Goal: Task Accomplishment & Management: Use online tool/utility

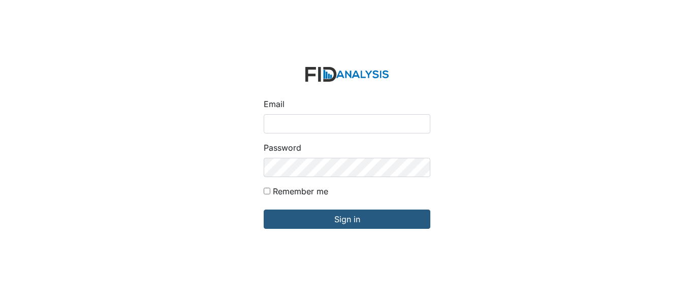
click at [311, 122] on input "Email" at bounding box center [347, 123] width 167 height 19
type input "[EMAIL_ADDRESS][DOMAIN_NAME]"
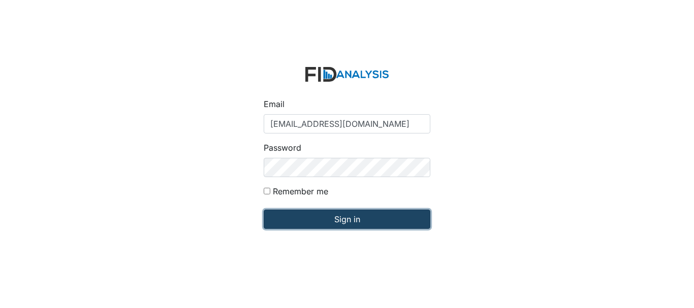
click at [347, 218] on input "Sign in" at bounding box center [347, 219] width 167 height 19
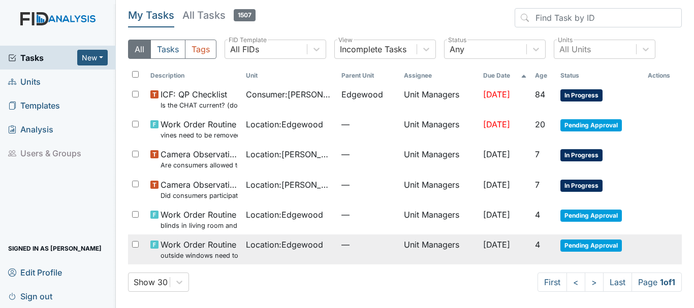
click at [583, 243] on span "Pending Approval" at bounding box center [591, 246] width 61 height 12
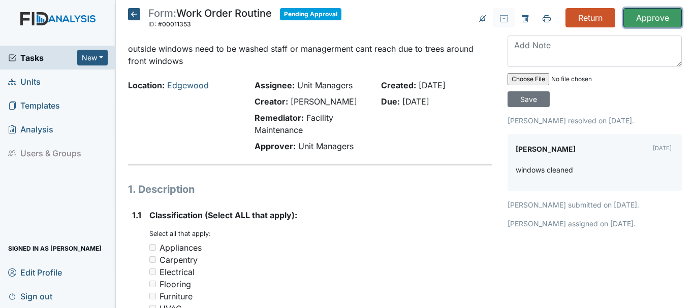
click at [630, 21] on input "Approve" at bounding box center [653, 17] width 58 height 19
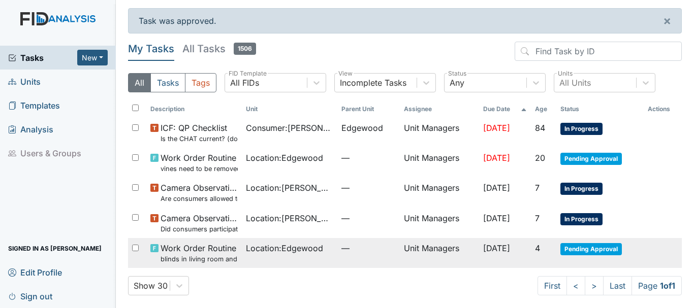
click at [577, 248] on span "Pending Approval" at bounding box center [591, 249] width 61 height 12
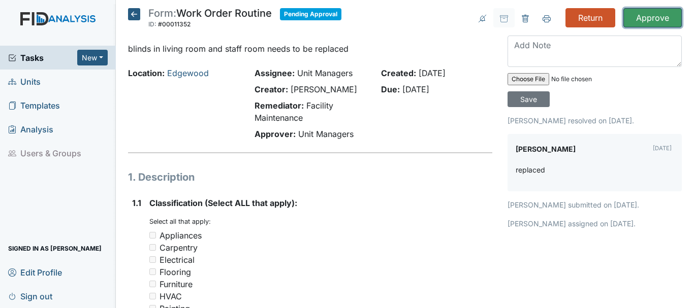
click at [648, 18] on input "Approve" at bounding box center [653, 17] width 58 height 19
